Goal: Information Seeking & Learning: Learn about a topic

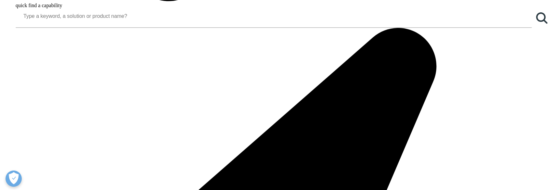
scroll to position [974, 0]
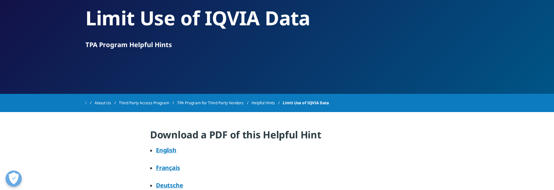
scroll to position [97, 0]
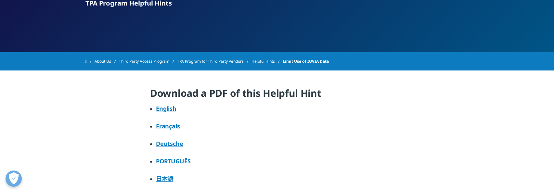
click at [169, 108] on link "English" at bounding box center [166, 109] width 20 height 8
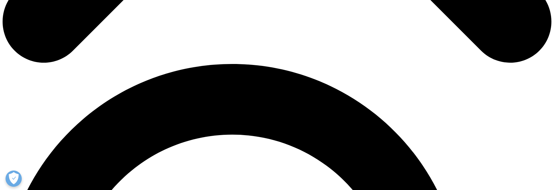
scroll to position [484, 0]
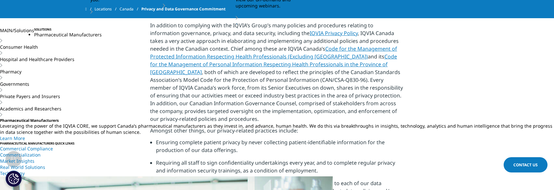
scroll to position [130, 0]
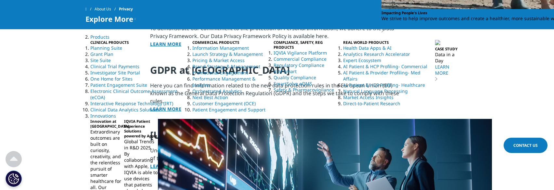
scroll to position [779, 0]
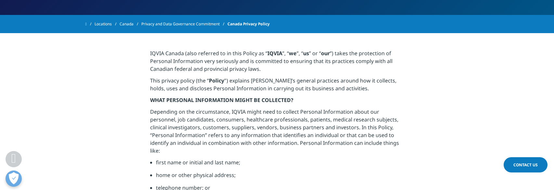
scroll to position [115, 0]
